Goal: Task Accomplishment & Management: Use online tool/utility

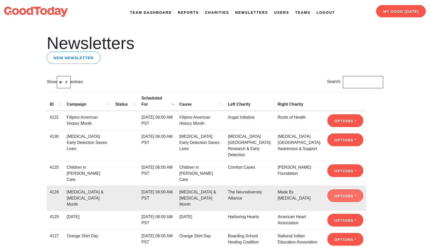
click at [336, 189] on button "Options" at bounding box center [345, 195] width 36 height 13
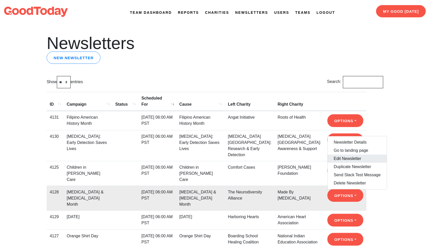
click at [340, 154] on link "Edit Newsletter" at bounding box center [356, 158] width 59 height 8
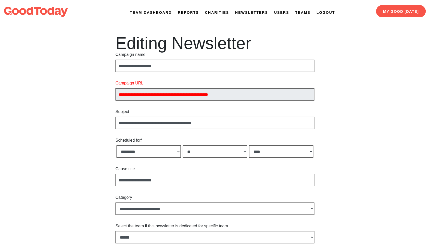
click at [242, 11] on link "Newsletters" at bounding box center [251, 12] width 33 height 5
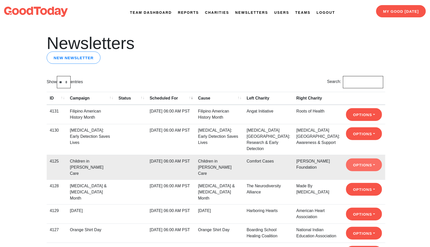
click at [356, 171] on button "Options" at bounding box center [364, 164] width 36 height 13
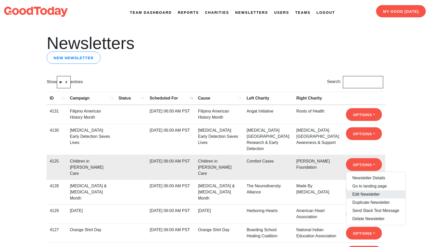
click at [357, 198] on link "Edit Newsletter" at bounding box center [375, 194] width 59 height 8
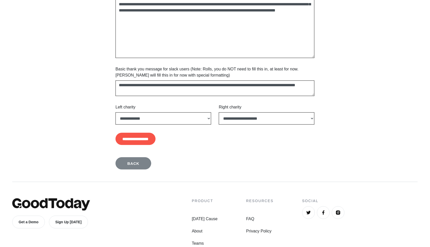
scroll to position [431, 0]
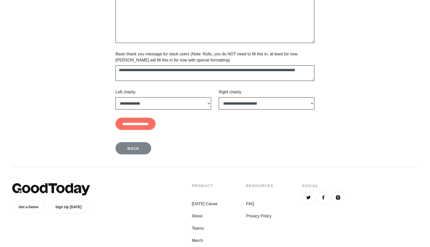
click at [155, 123] on input "**********" at bounding box center [135, 123] width 40 height 12
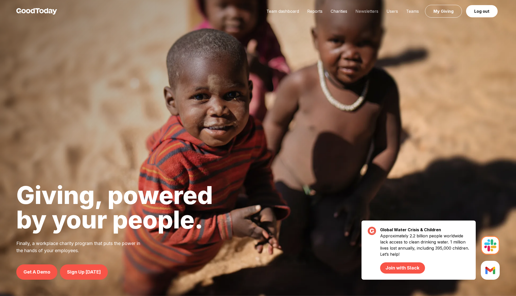
click at [372, 11] on link "Newsletters" at bounding box center [366, 11] width 31 height 5
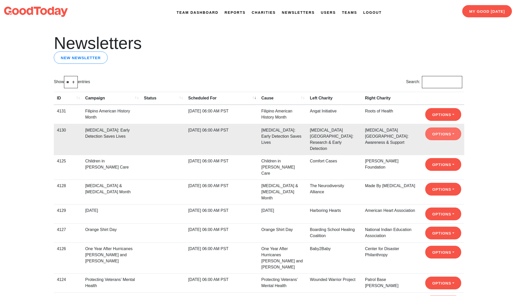
click at [438, 139] on button "Options" at bounding box center [443, 133] width 36 height 13
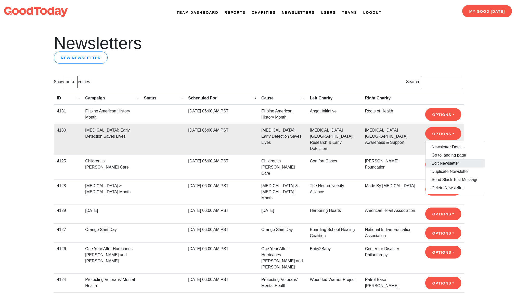
click at [436, 162] on link "Edit Newsletter" at bounding box center [454, 163] width 59 height 8
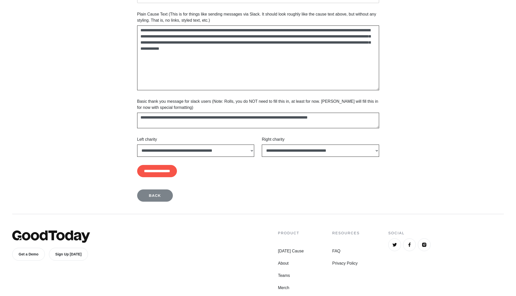
scroll to position [317, 0]
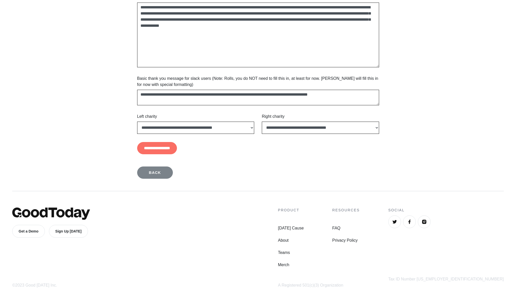
click at [169, 152] on input "**********" at bounding box center [157, 148] width 40 height 12
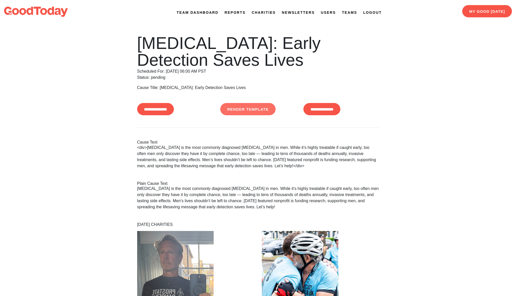
click at [244, 109] on link "Render Template" at bounding box center [247, 109] width 55 height 12
